Goal: Task Accomplishment & Management: Manage account settings

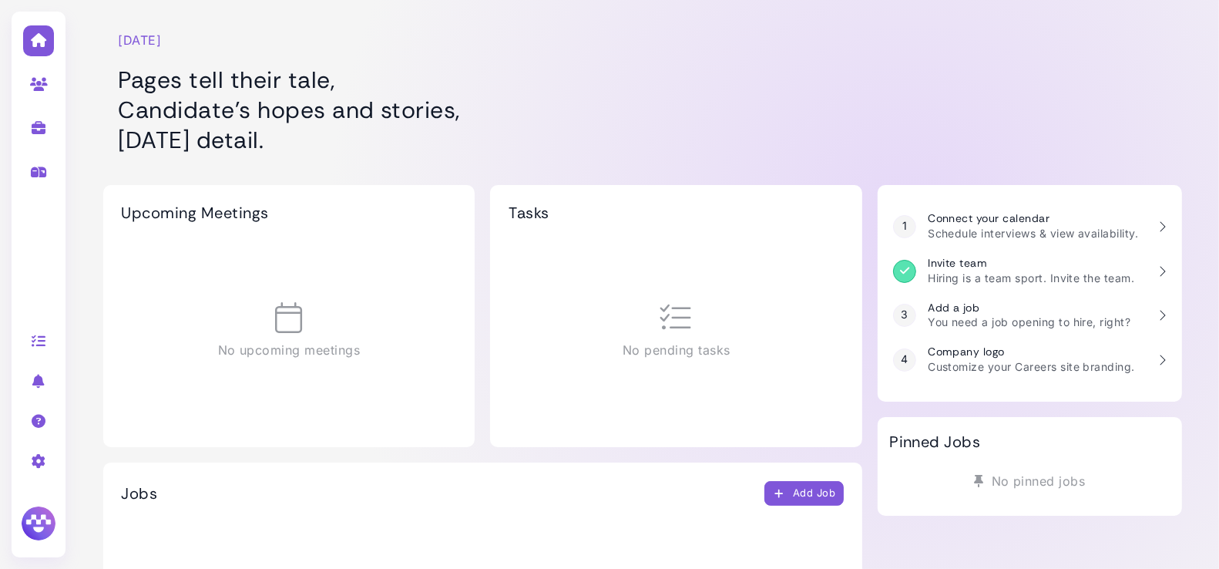
click at [38, 460] on icon at bounding box center [39, 461] width 18 height 14
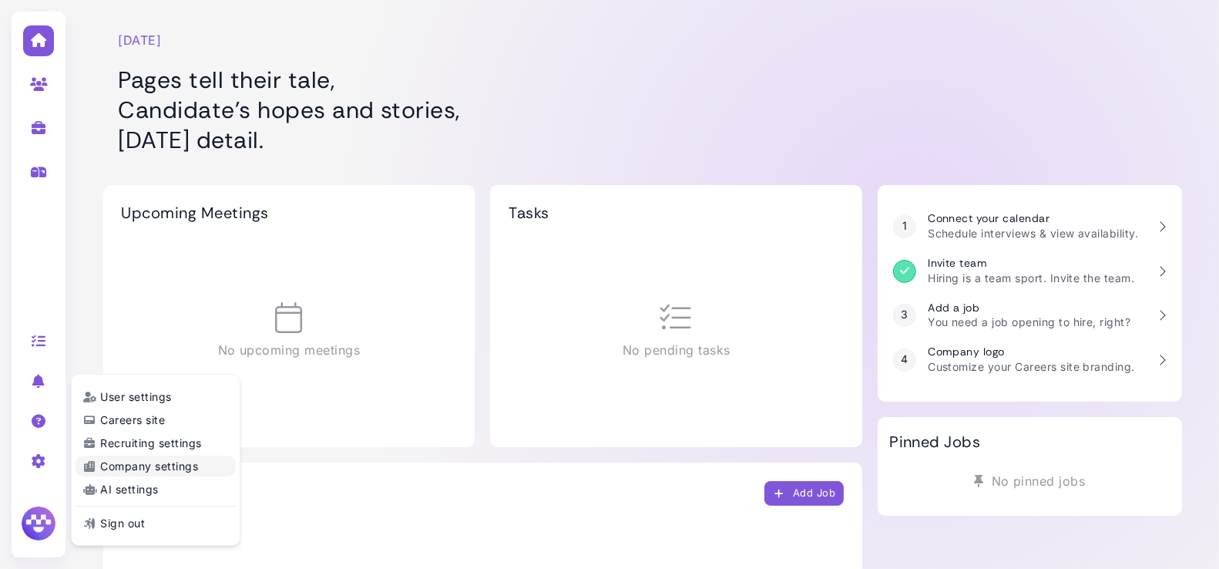
click at [130, 464] on link "Company settings" at bounding box center [156, 465] width 160 height 21
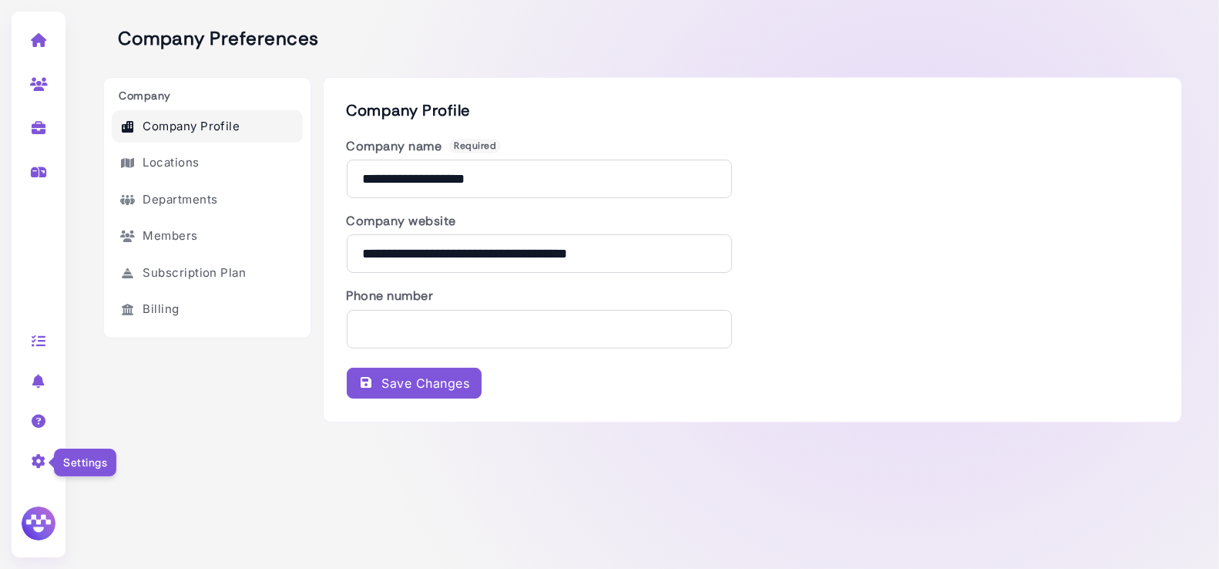
click at [36, 457] on icon at bounding box center [39, 461] width 18 height 14
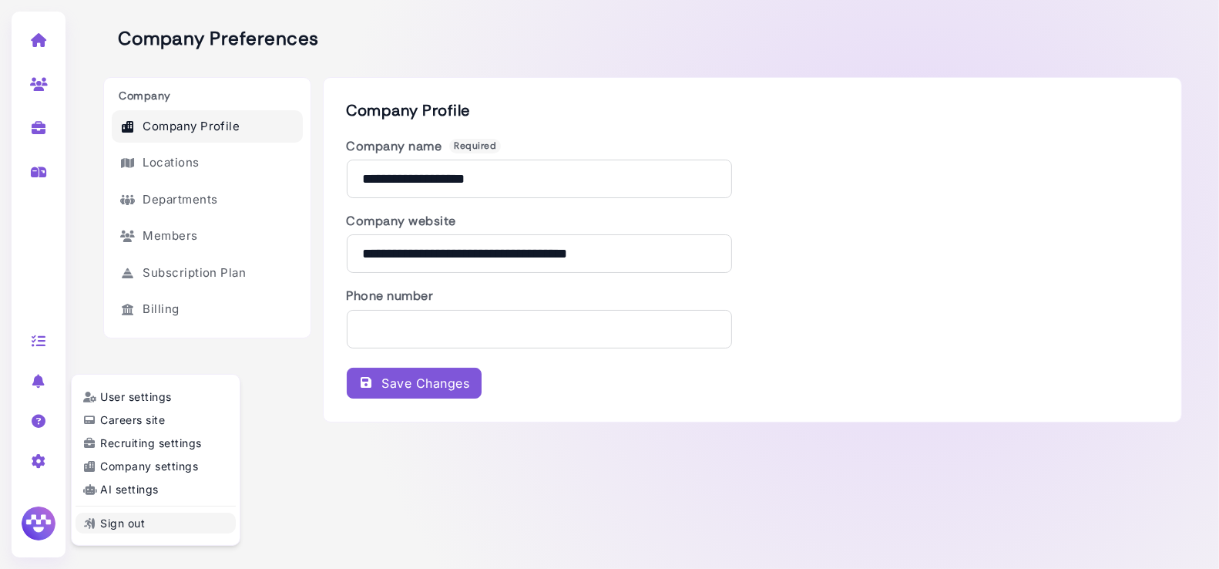
click at [136, 522] on link "Sign out" at bounding box center [156, 522] width 160 height 21
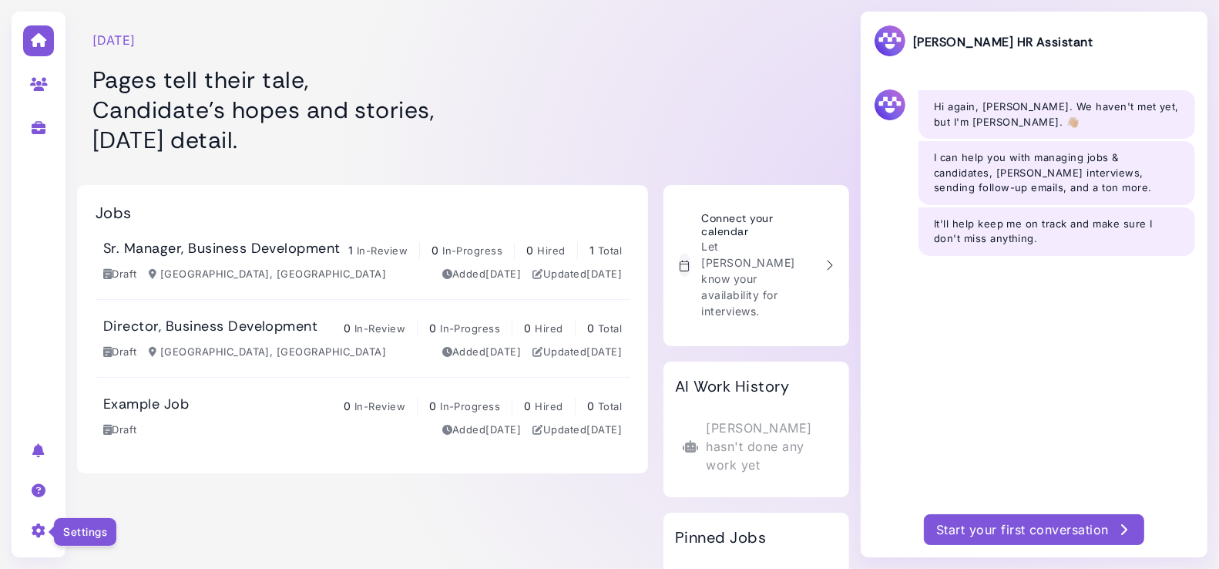
click at [45, 527] on icon at bounding box center [39, 530] width 18 height 14
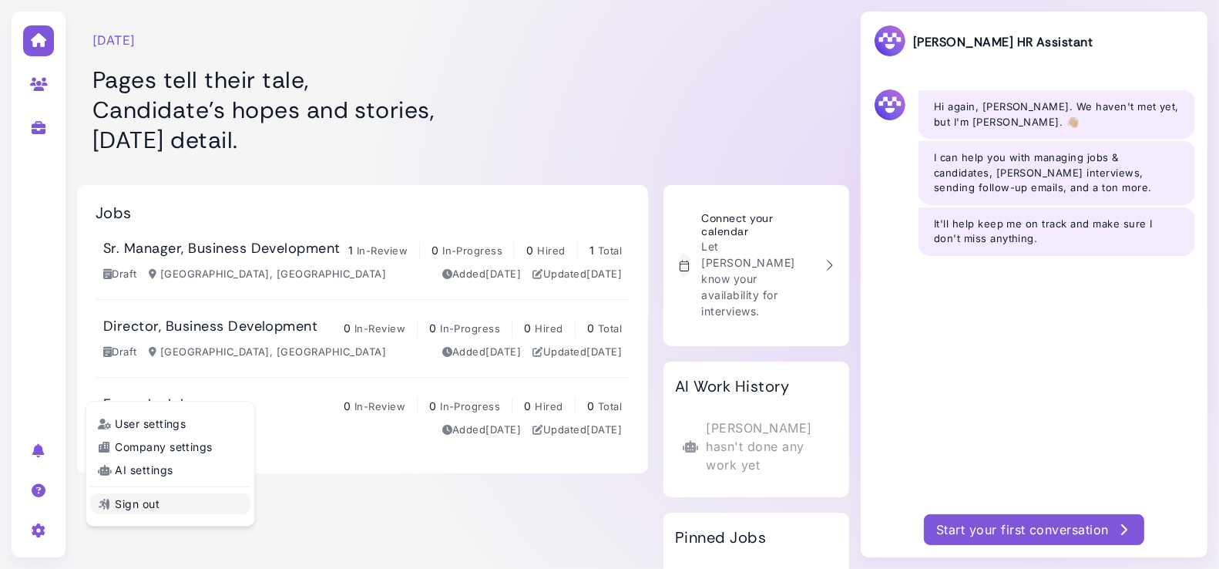
click at [125, 510] on link "Sign out" at bounding box center [170, 503] width 160 height 21
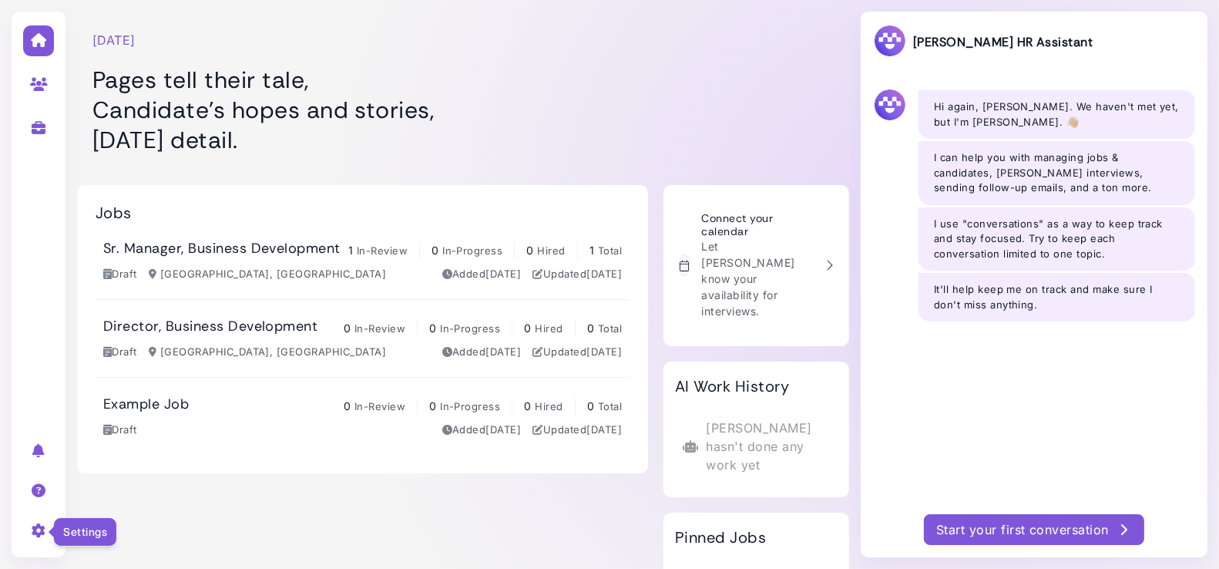
click at [34, 530] on icon at bounding box center [39, 530] width 18 height 14
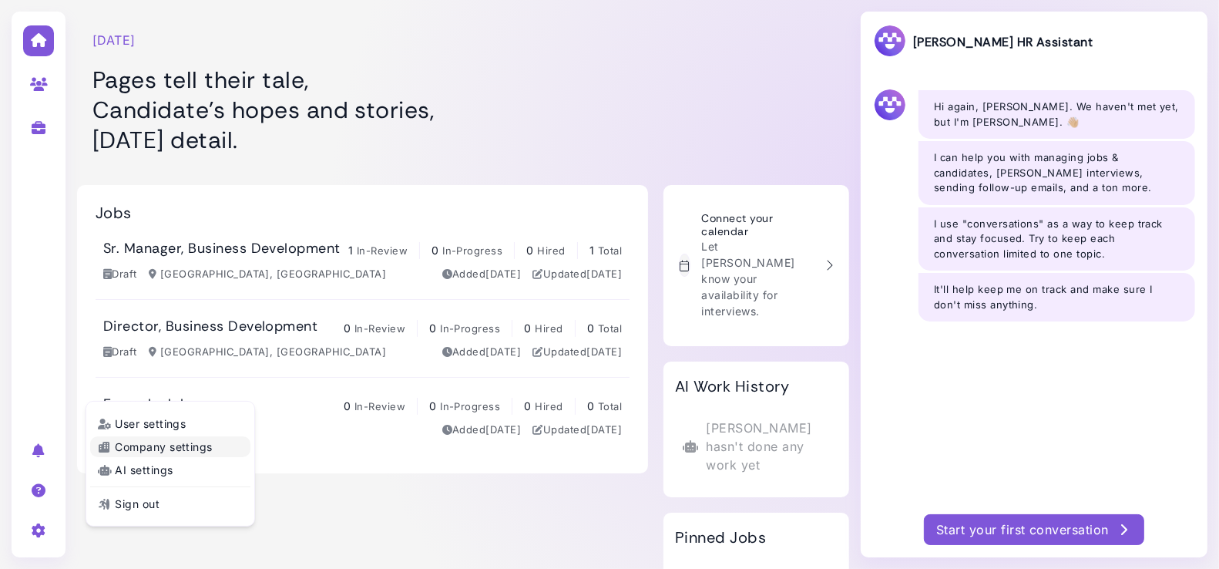
click at [143, 448] on link "Company settings" at bounding box center [170, 446] width 160 height 21
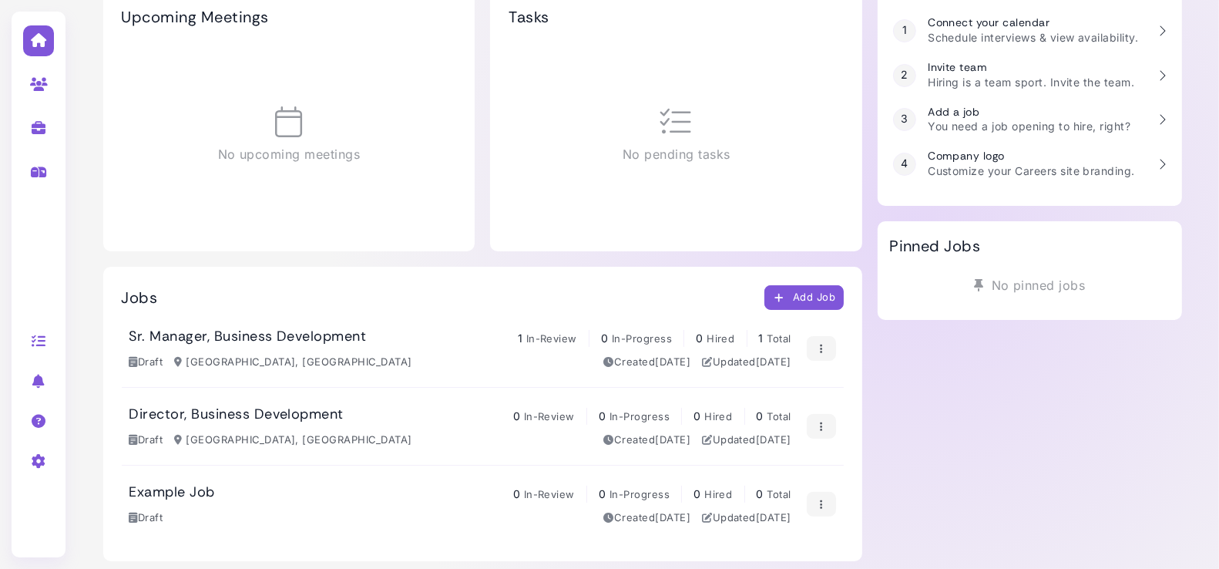
scroll to position [197, 0]
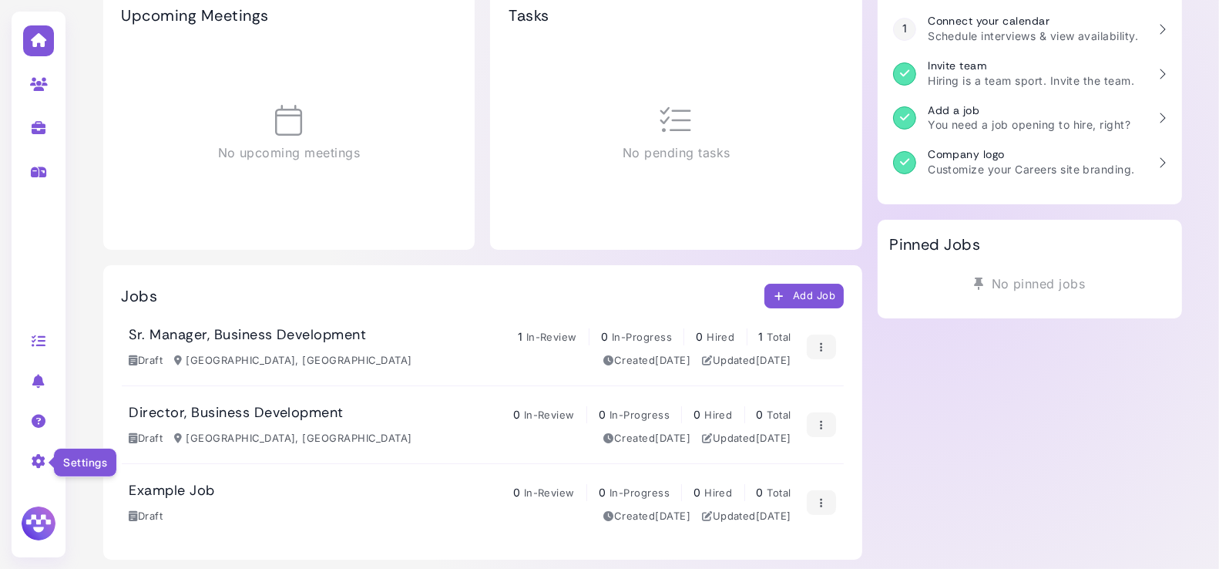
click at [44, 455] on icon at bounding box center [39, 461] width 18 height 14
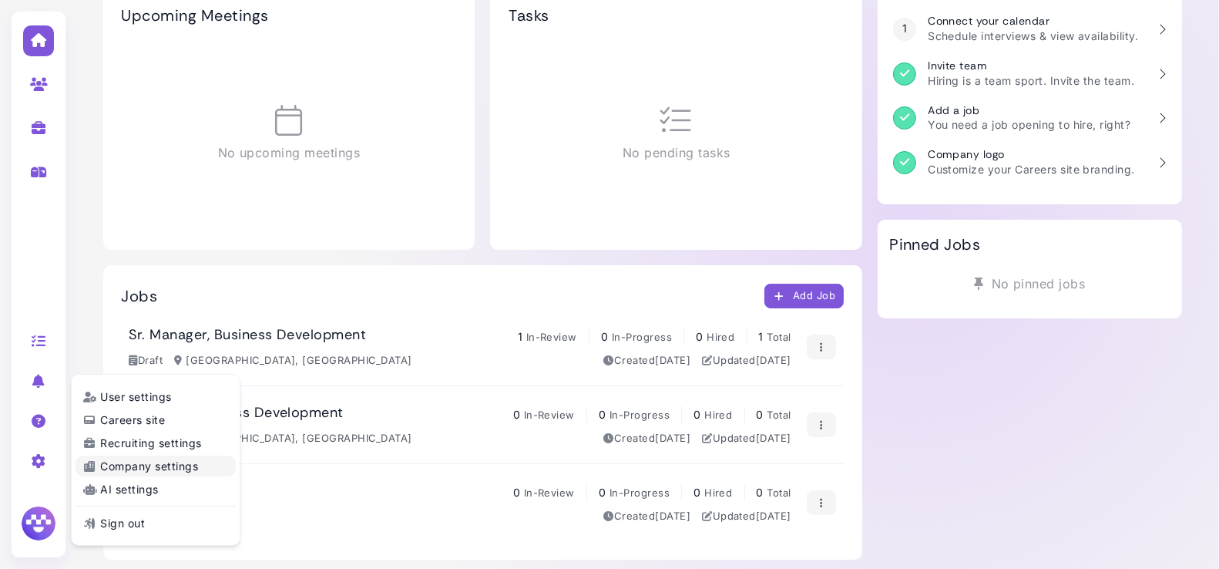
click at [166, 459] on link "Company settings" at bounding box center [156, 465] width 160 height 21
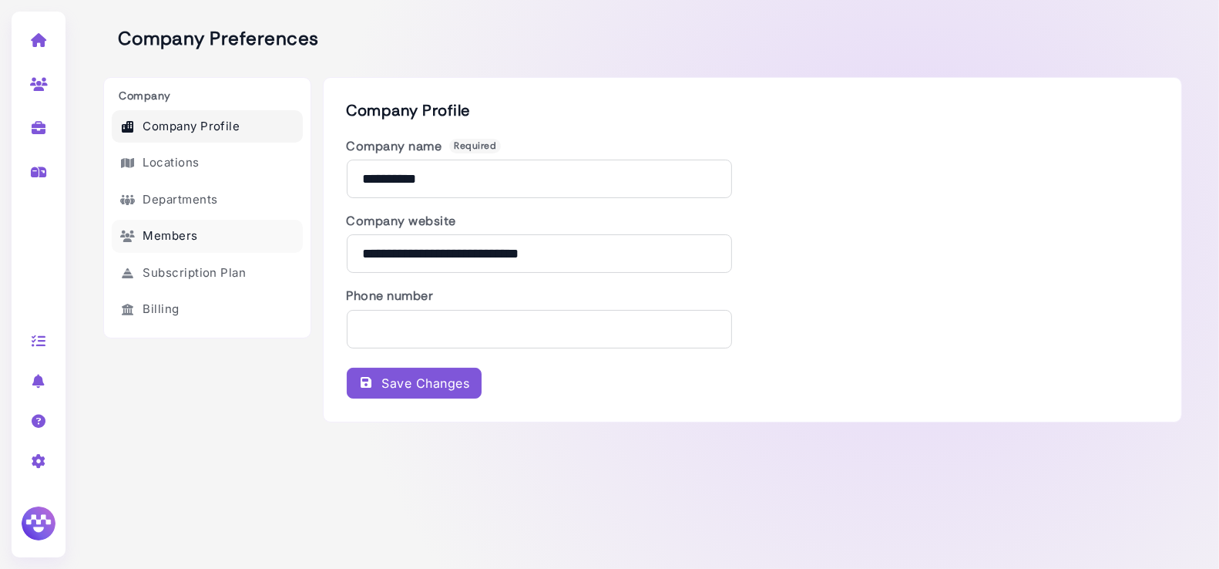
click at [182, 245] on link "Members" at bounding box center [207, 236] width 191 height 33
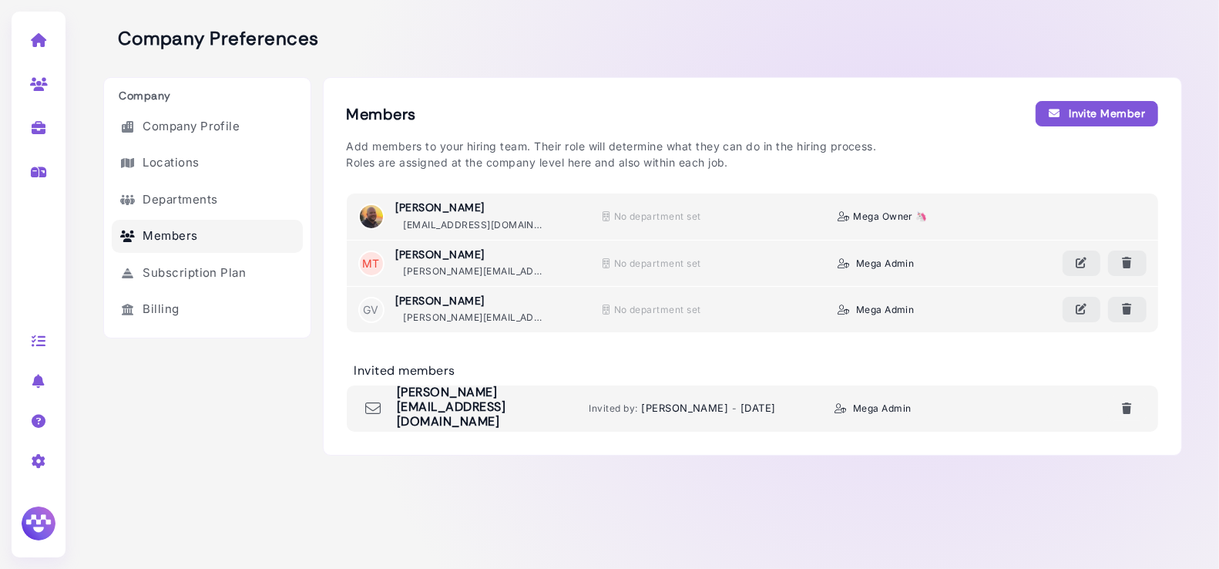
click at [1104, 203] on div "[PERSON_NAME] [PERSON_NAME][EMAIL_ADDRESS][DOMAIN_NAME] No department set Mega …" at bounding box center [752, 216] width 811 height 46
click at [1133, 213] on div "[PERSON_NAME] [PERSON_NAME][EMAIL_ADDRESS][DOMAIN_NAME] No department set Mega …" at bounding box center [752, 216] width 811 height 46
click at [35, 462] on icon at bounding box center [39, 461] width 18 height 14
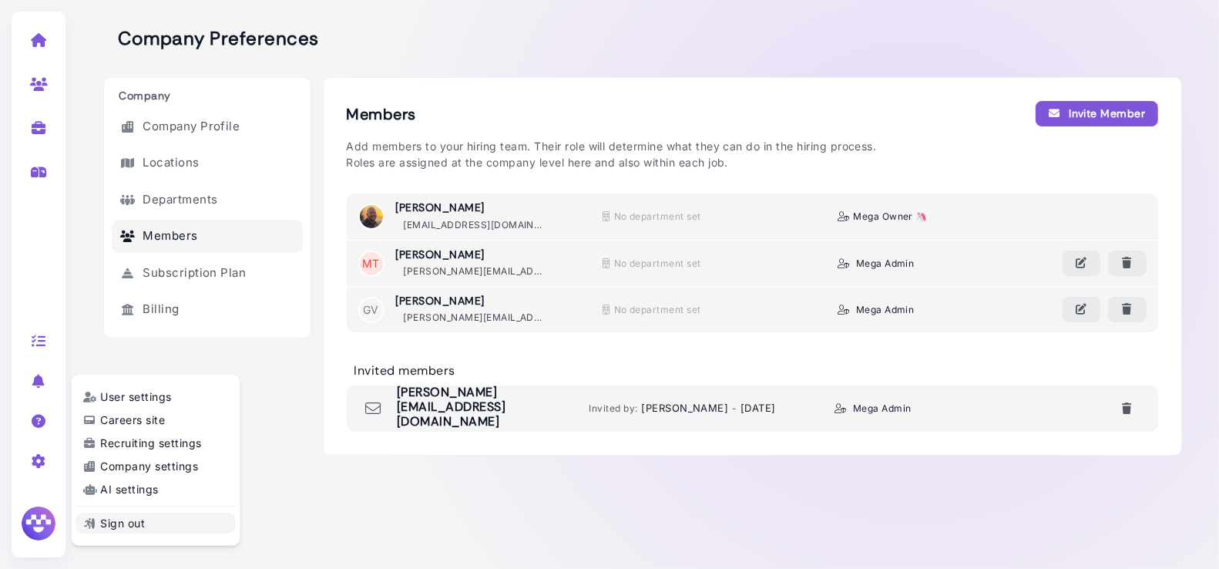
click at [143, 528] on link "Sign out" at bounding box center [156, 522] width 160 height 21
